Goal: Task Accomplishment & Management: Manage account settings

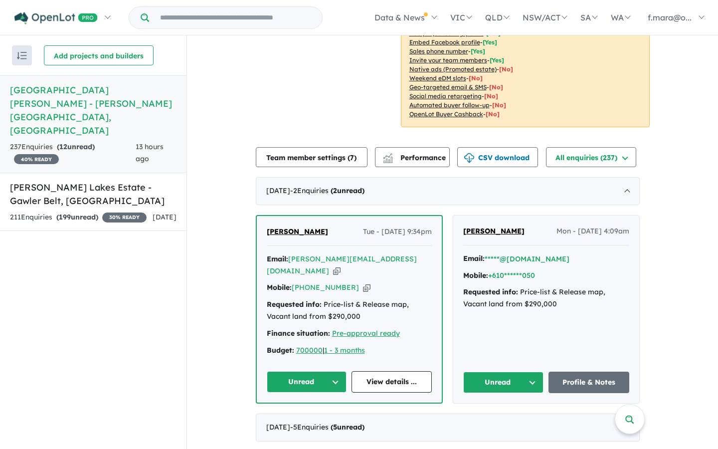
scroll to position [357, 0]
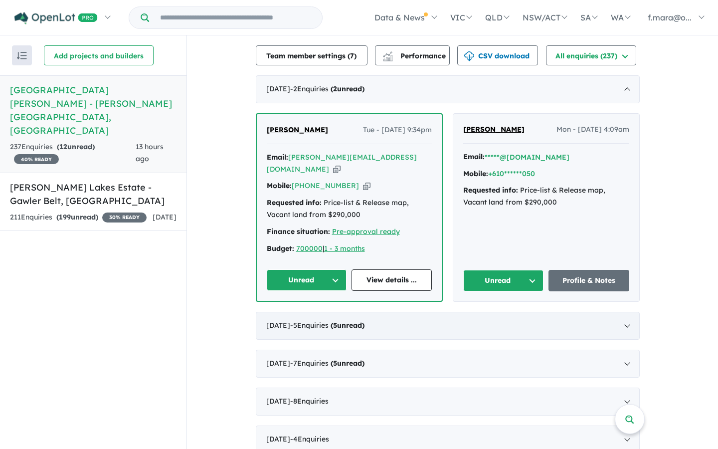
click at [337, 321] on span "5" at bounding box center [335, 325] width 4 height 9
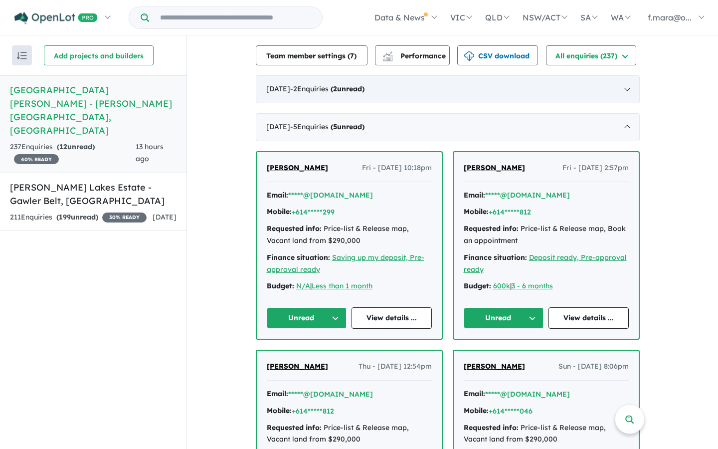
click at [377, 75] on div "[DATE] - 2 Enquir ies ( 2 unread)" at bounding box center [448, 89] width 384 height 28
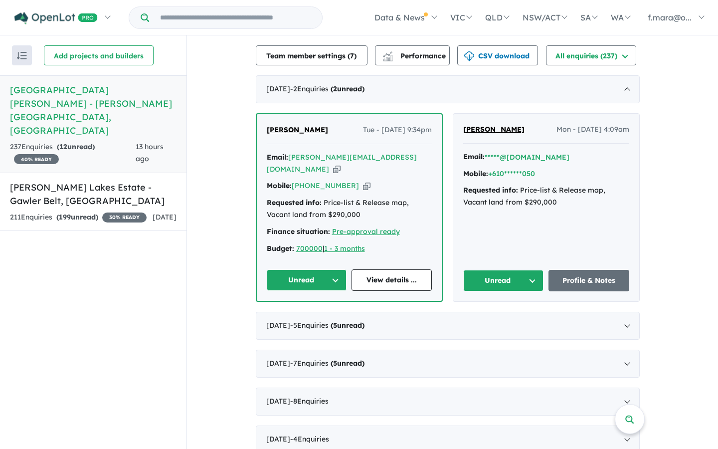
click at [297, 125] on span "[PERSON_NAME]" at bounding box center [297, 129] width 61 height 9
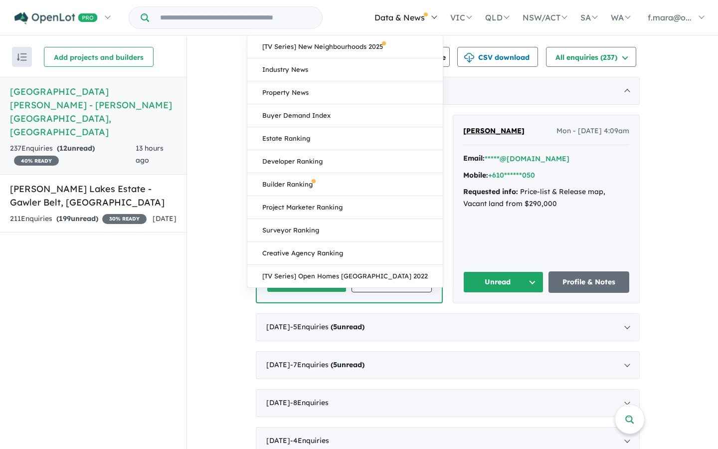
scroll to position [0, 0]
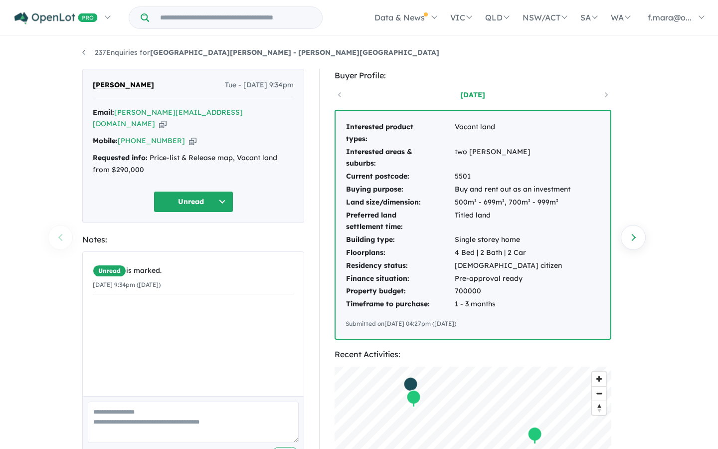
click at [167, 119] on icon "button" at bounding box center [162, 124] width 7 height 10
click at [189, 136] on icon "button" at bounding box center [192, 141] width 7 height 10
click at [86, 51] on link "237 Enquiries for [GEOGRAPHIC_DATA][PERSON_NAME] - [PERSON_NAME][GEOGRAPHIC_DAT…" at bounding box center [260, 52] width 357 height 9
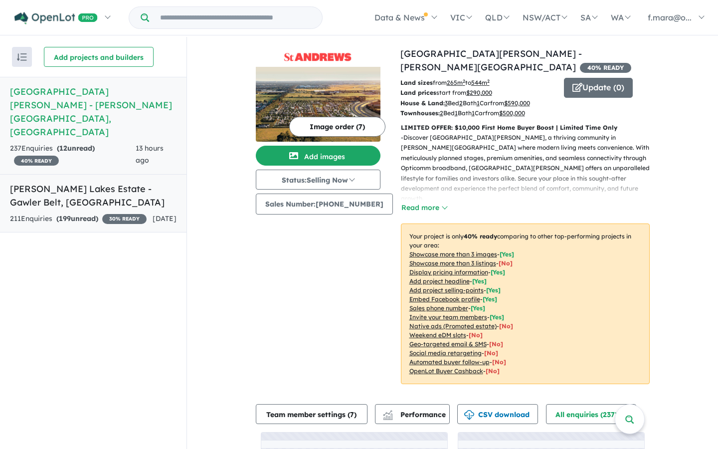
click at [97, 174] on link "[PERSON_NAME] Lakes Estate - Gawler Belt , SA 211 Enquir ies ( 199 unread) 30 %…" at bounding box center [93, 203] width 186 height 59
